Goal: Task Accomplishment & Management: Manage account settings

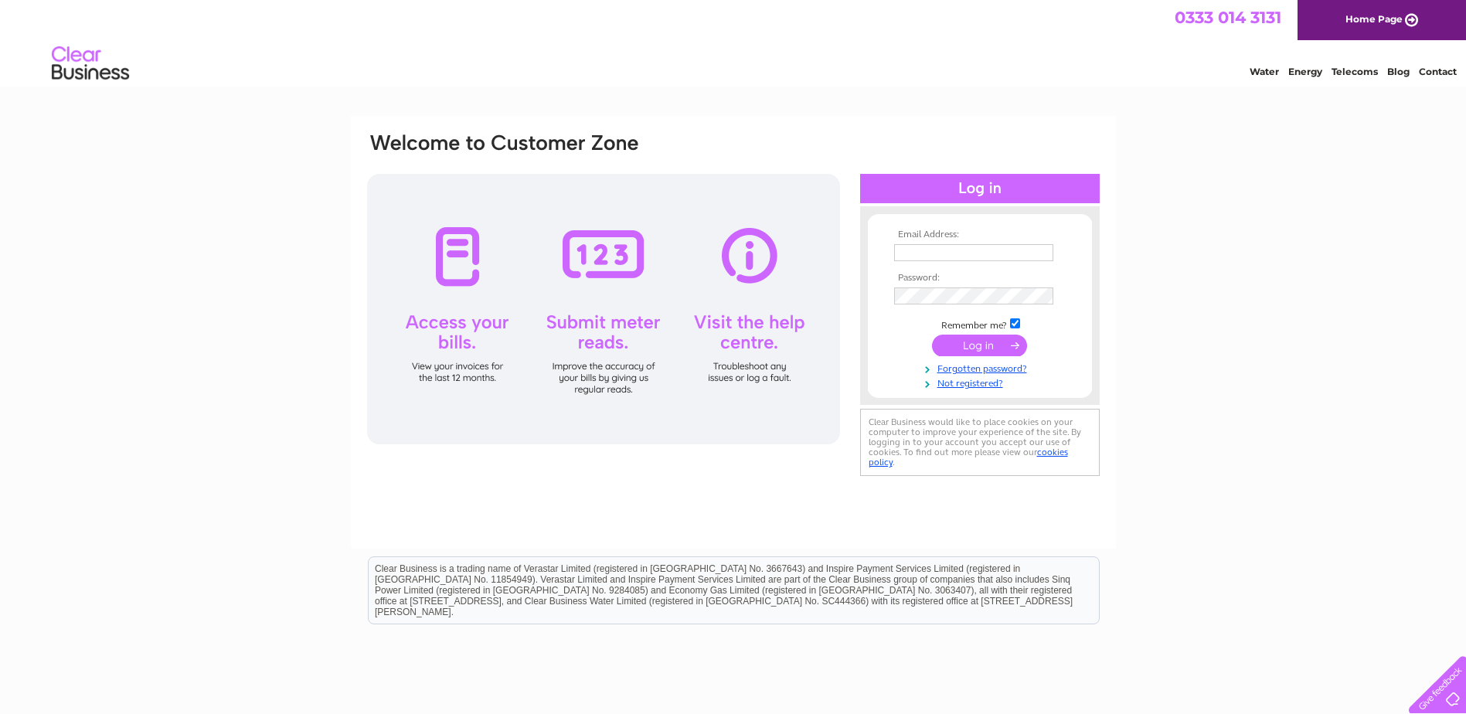
type input "tony.gallon@btconnect.com"
click at [998, 345] on input "submit" at bounding box center [979, 346] width 95 height 22
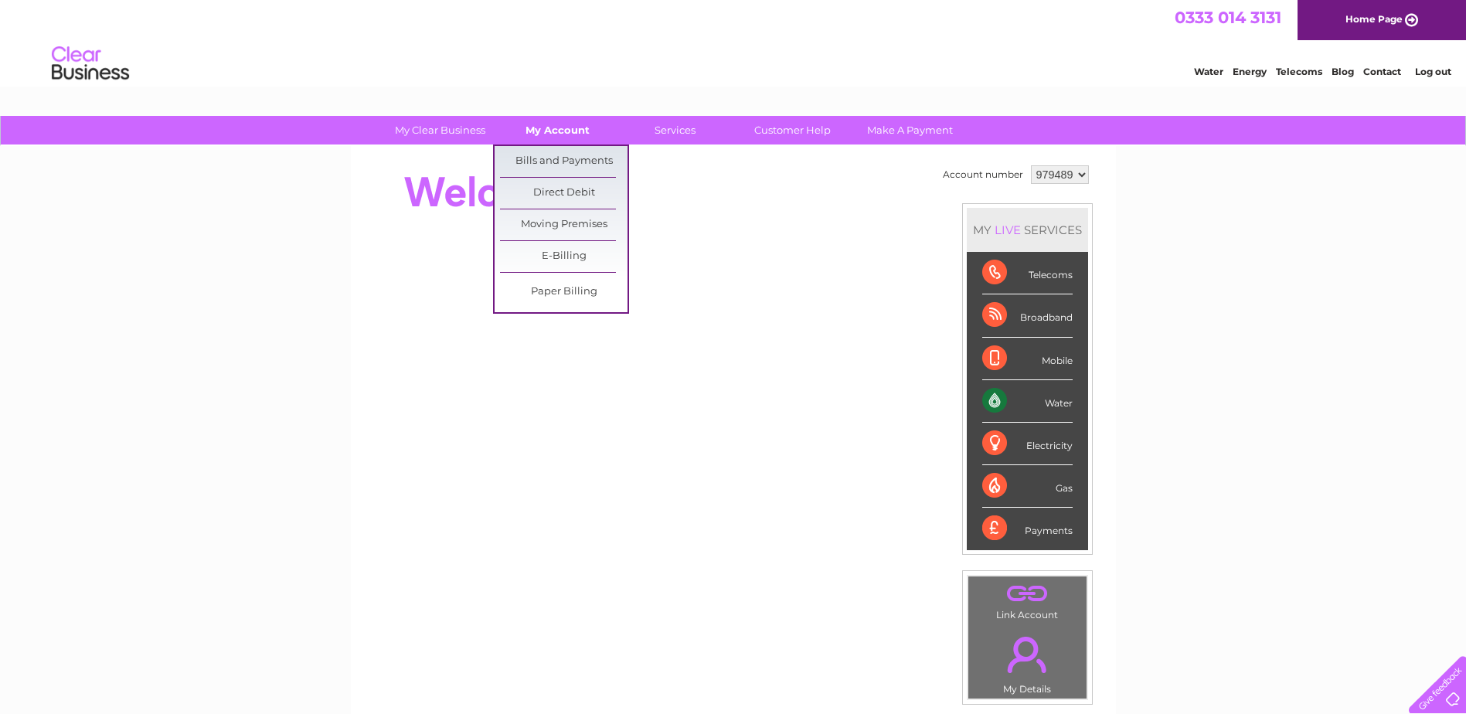
click at [565, 126] on link "My Account" at bounding box center [558, 130] width 128 height 29
click at [580, 157] on link "Bills and Payments" at bounding box center [564, 161] width 128 height 31
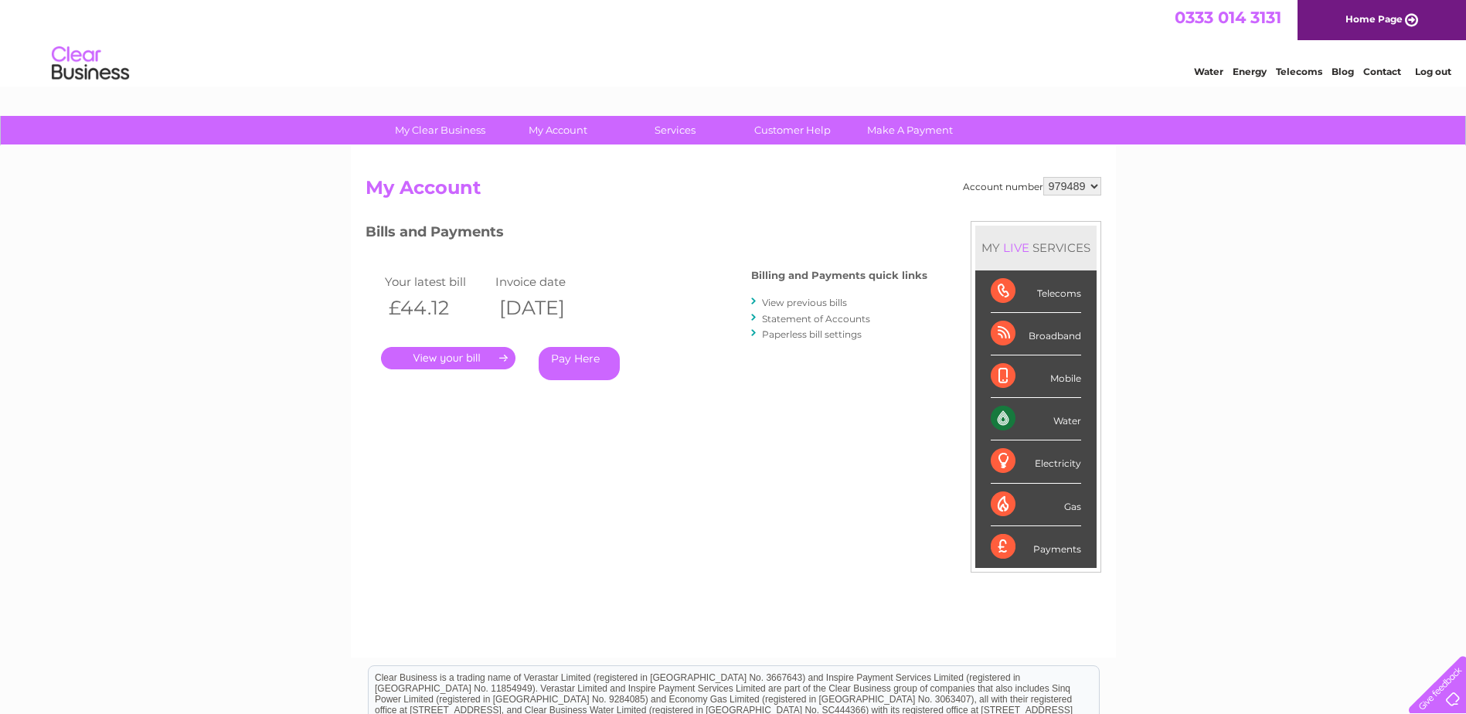
click at [458, 364] on link "." at bounding box center [448, 358] width 134 height 22
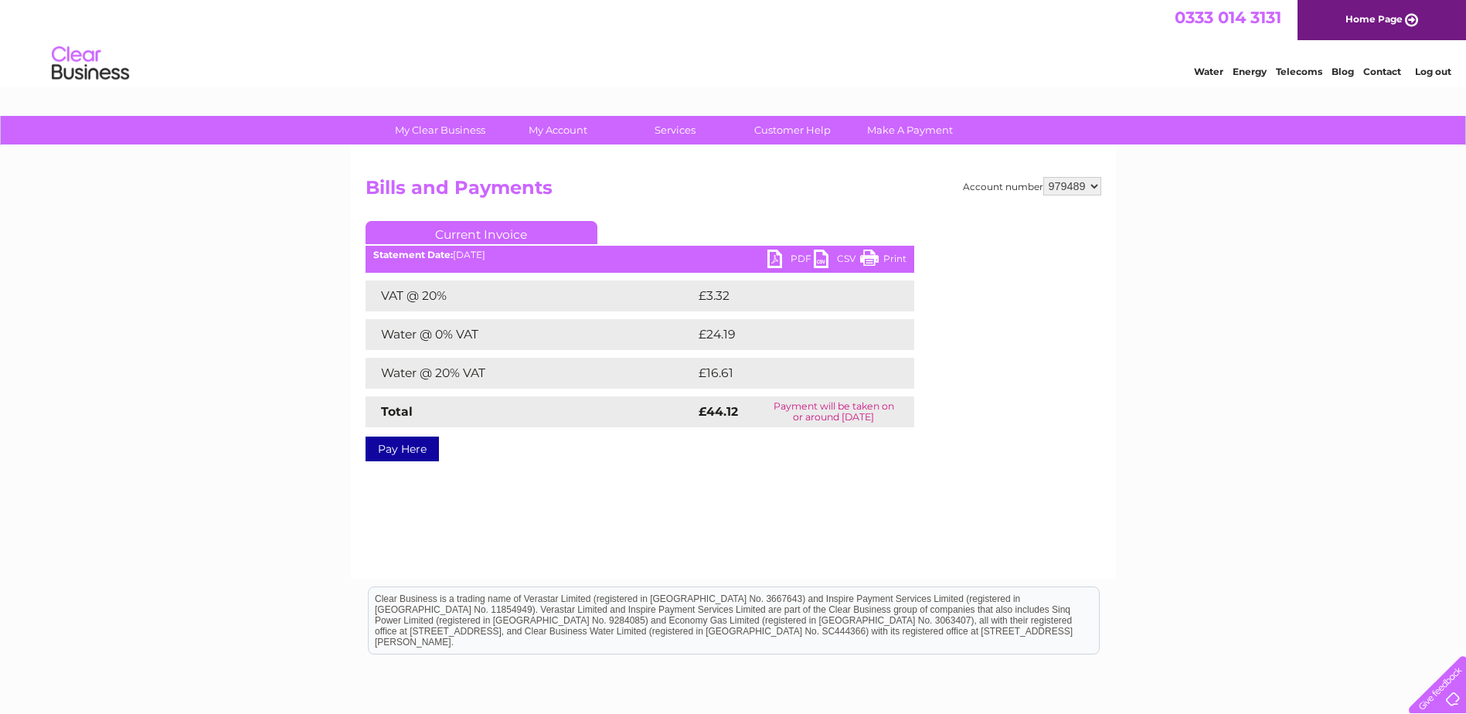
click at [788, 263] on link "PDF" at bounding box center [790, 261] width 46 height 22
click at [1438, 76] on link "Log out" at bounding box center [1433, 72] width 36 height 12
